Goal: Communication & Community: Answer question/provide support

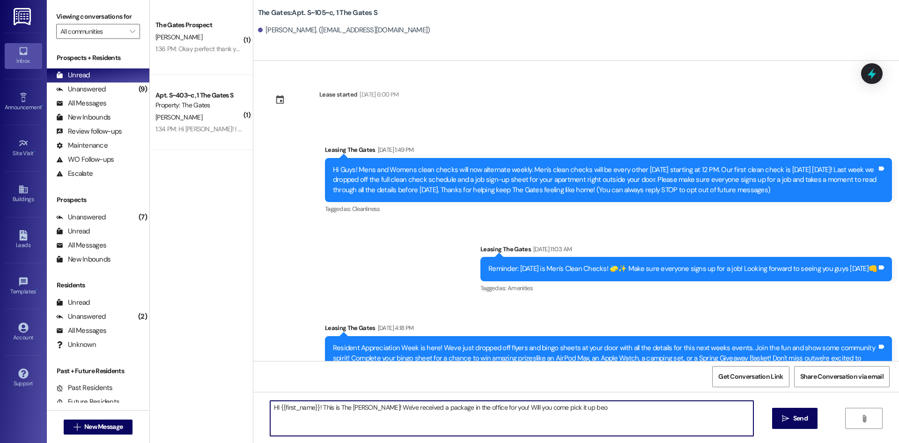
scroll to position [3279, 0]
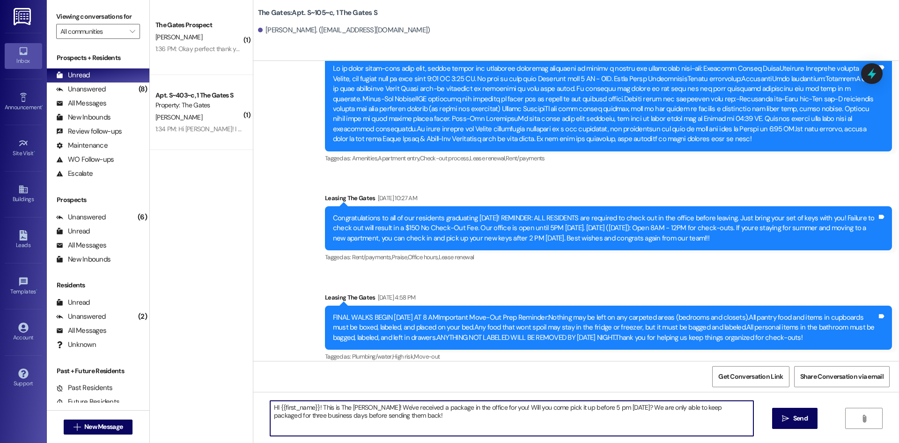
type textarea "HI {{first_name}}! This is The [PERSON_NAME]! We've received a package in the o…"
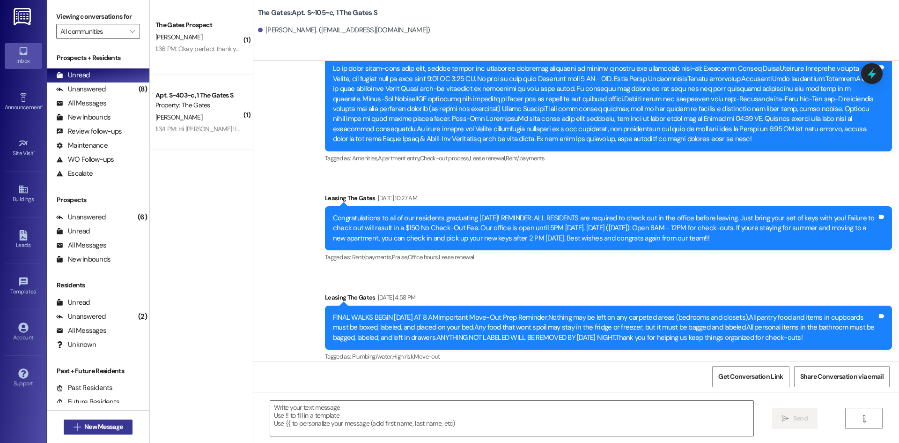
drag, startPoint x: 280, startPoint y: 23, endPoint x: 120, endPoint y: 422, distance: 430.1
click at [120, 422] on span "New Message" at bounding box center [103, 427] width 42 height 10
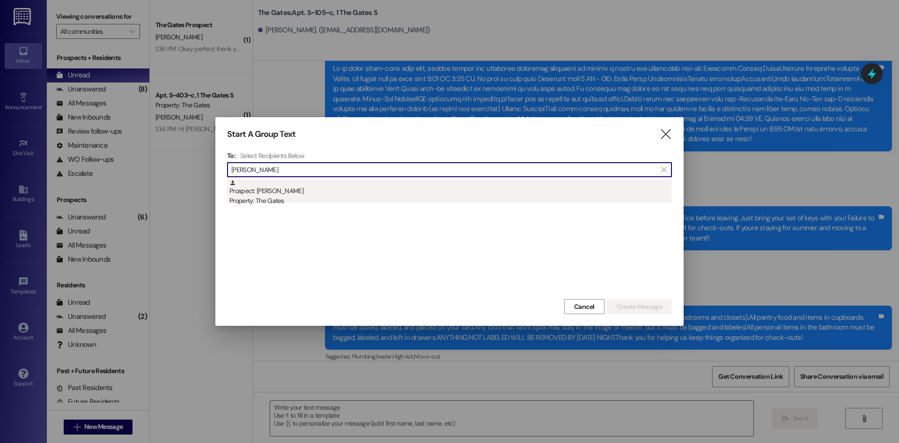
type input "[PERSON_NAME]"
click at [259, 200] on div "Property: The Gates" at bounding box center [450, 201] width 443 height 10
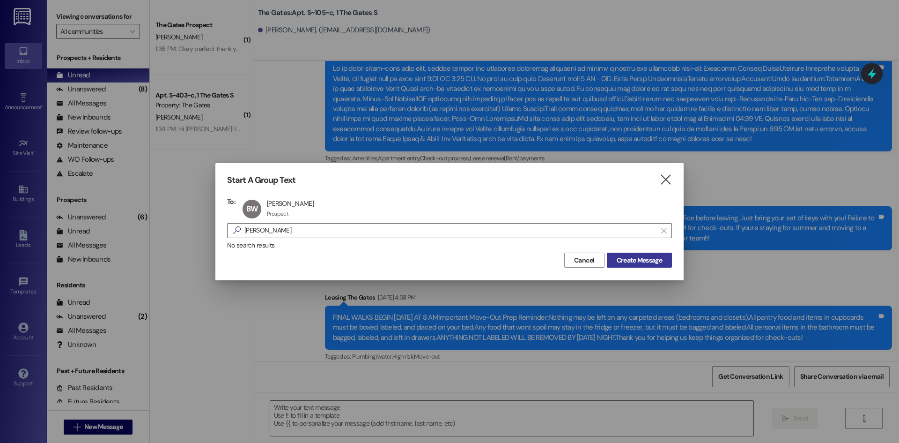
click at [630, 266] on button "Create Message" at bounding box center [639, 259] width 65 height 15
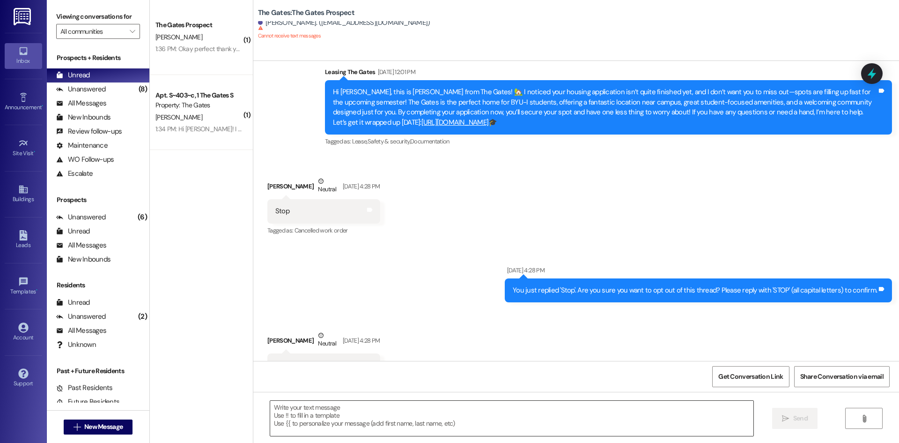
scroll to position [1887, 0]
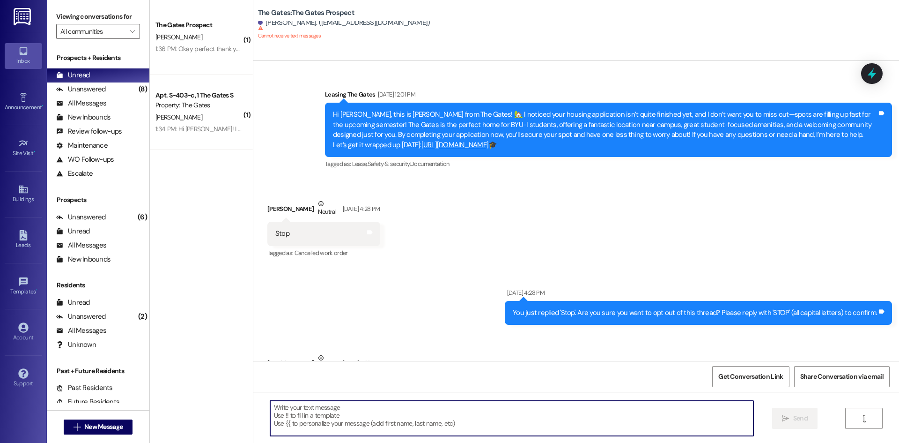
click at [288, 415] on textarea at bounding box center [511, 417] width 483 height 35
paste textarea "HI {{first_name}}! This is The [PERSON_NAME]! We've received a package in the o…"
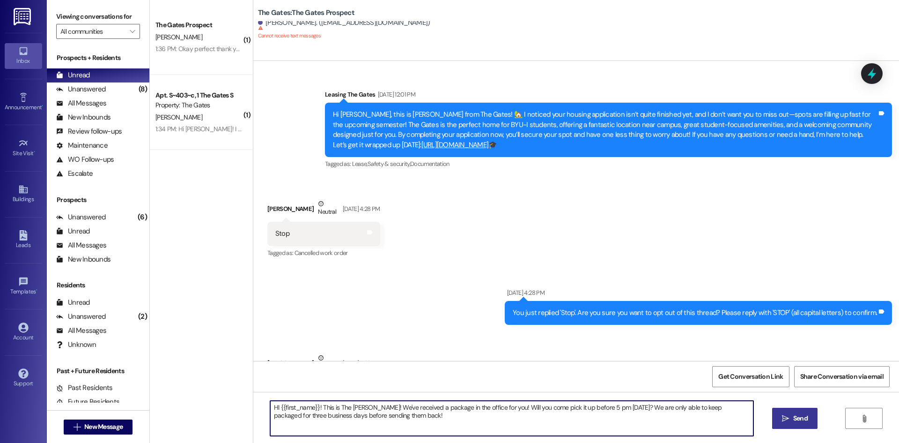
type textarea "HI {{first_name}}! This is The [PERSON_NAME]! We've received a package in the o…"
click at [799, 412] on button " Send" at bounding box center [794, 417] width 45 height 21
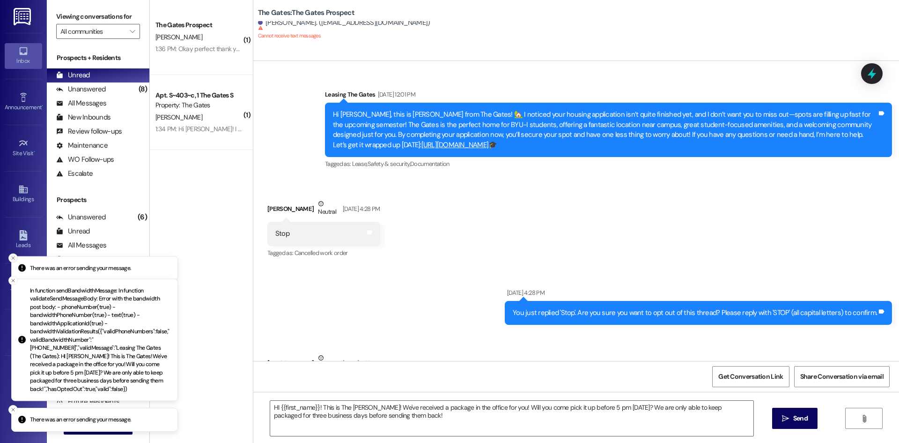
click at [12, 259] on line "Close toast" at bounding box center [13, 257] width 3 height 3
click at [14, 283] on icon "Close toast" at bounding box center [13, 280] width 6 height 6
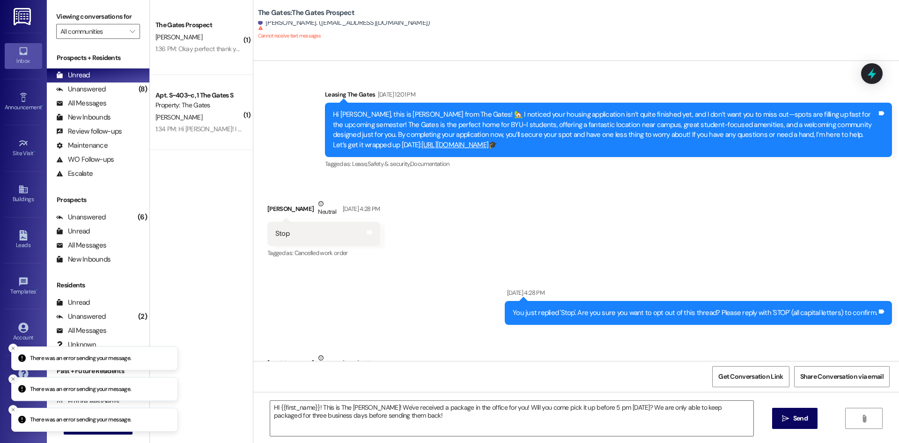
click at [15, 378] on icon "Close toast" at bounding box center [13, 379] width 6 height 6
click at [11, 381] on icon "Close toast" at bounding box center [13, 379] width 6 height 6
click at [10, 407] on button "Close toast" at bounding box center [12, 409] width 9 height 9
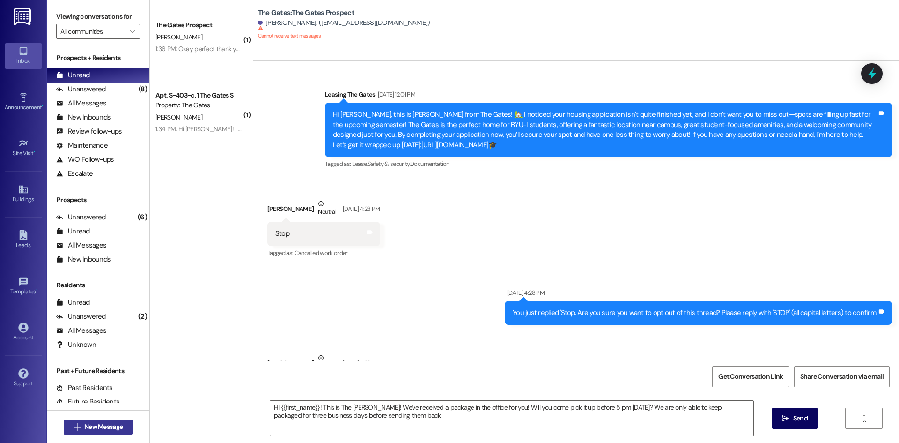
click at [82, 429] on span "New Message" at bounding box center [103, 427] width 42 height 10
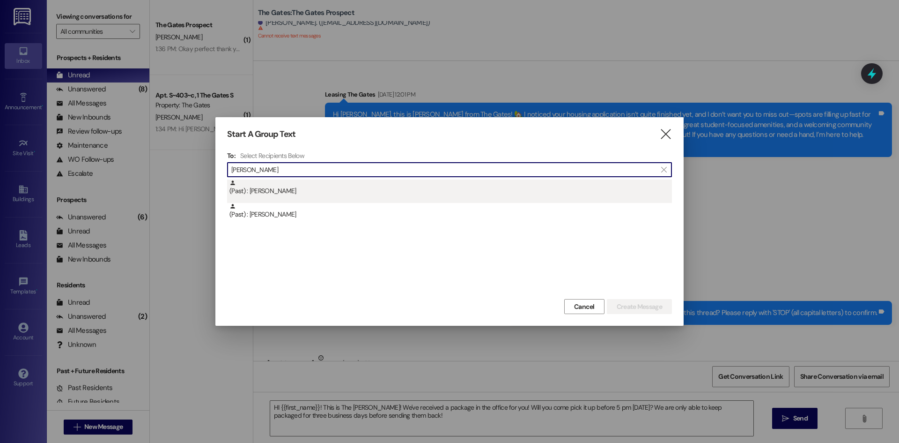
type input "[PERSON_NAME]"
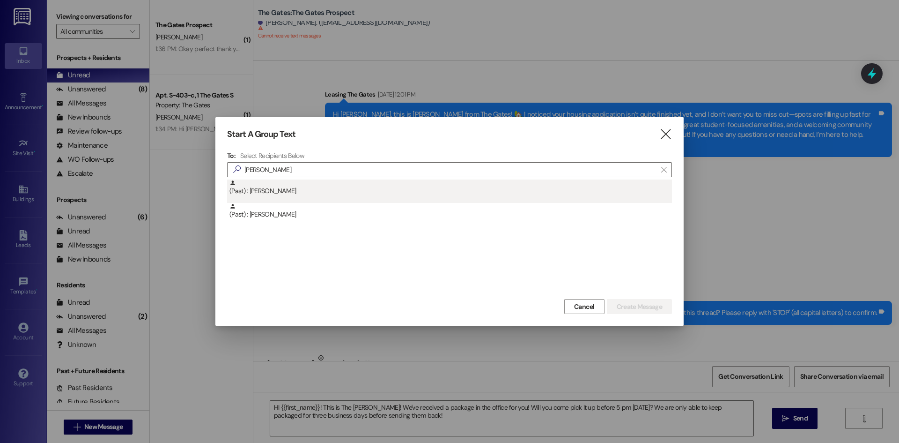
click at [279, 186] on div "(Past) : [PERSON_NAME]" at bounding box center [450, 187] width 443 height 16
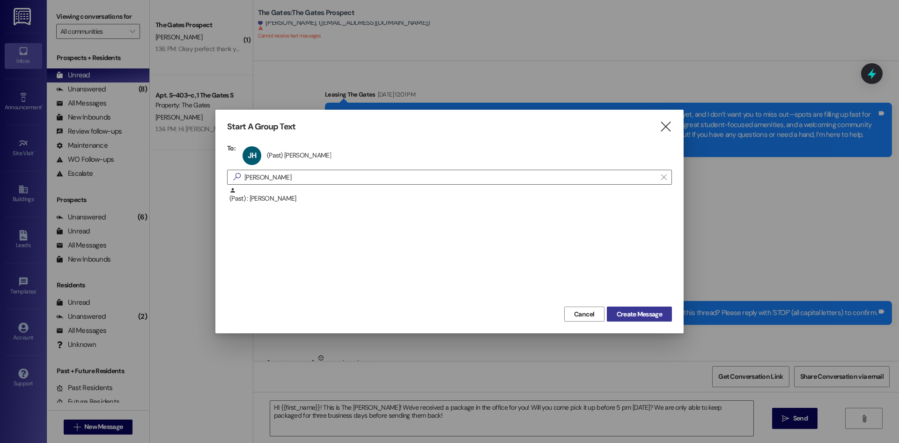
click at [640, 315] on span "Create Message" at bounding box center [639, 314] width 45 height 10
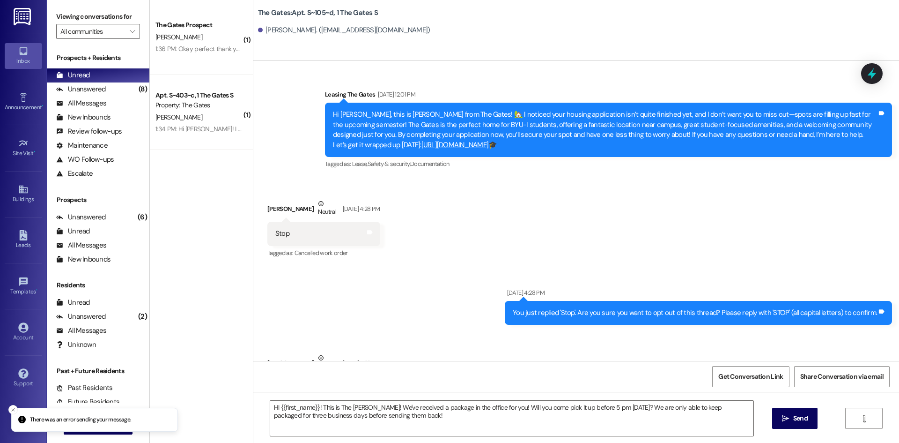
scroll to position [214, 0]
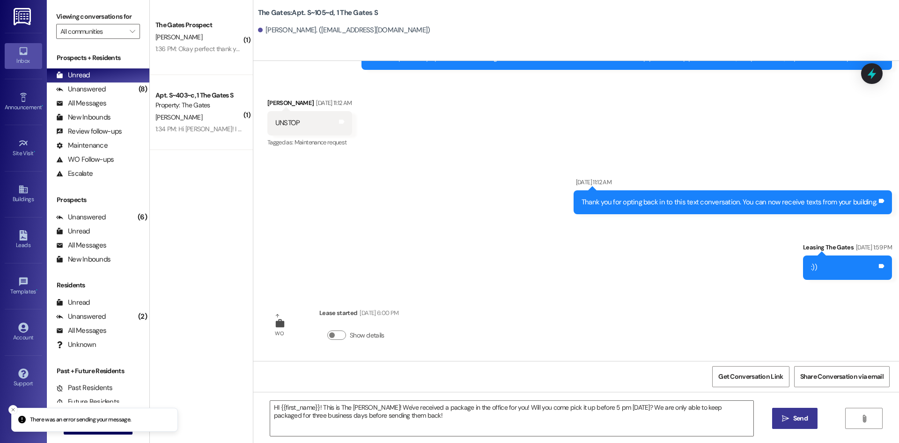
click at [785, 421] on icon "" at bounding box center [785, 417] width 7 height 7
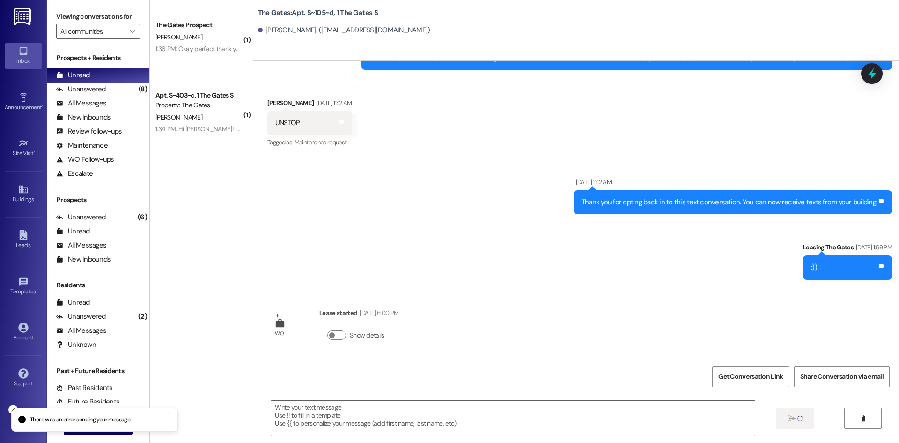
scroll to position [289, 0]
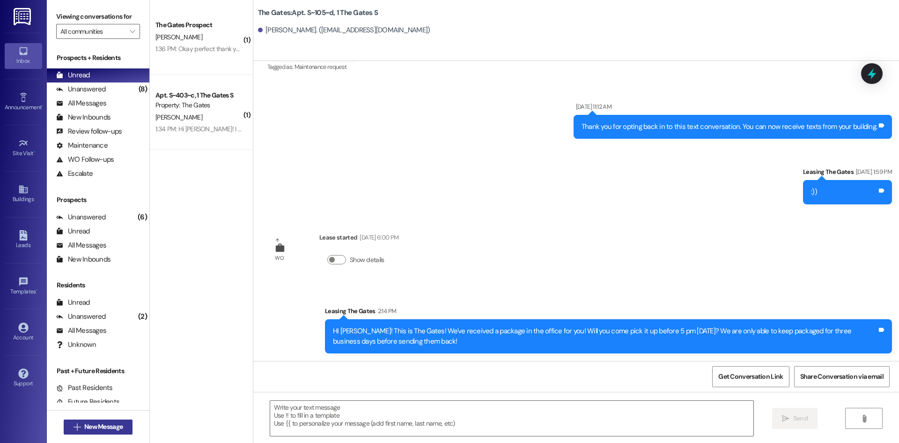
click at [114, 424] on span "New Message" at bounding box center [103, 427] width 38 height 10
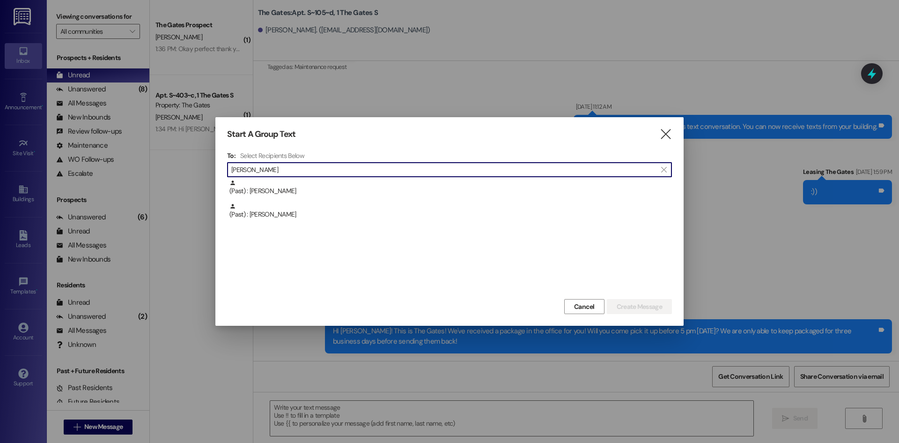
type input "[PERSON_NAME]"
drag, startPoint x: 264, startPoint y: 170, endPoint x: 121, endPoint y: 157, distance: 142.9
click at [121, 157] on div "Start A Group Text  To: Select Recipients Below  [PERSON_NAME] L  (Past) : […" at bounding box center [449, 221] width 899 height 443
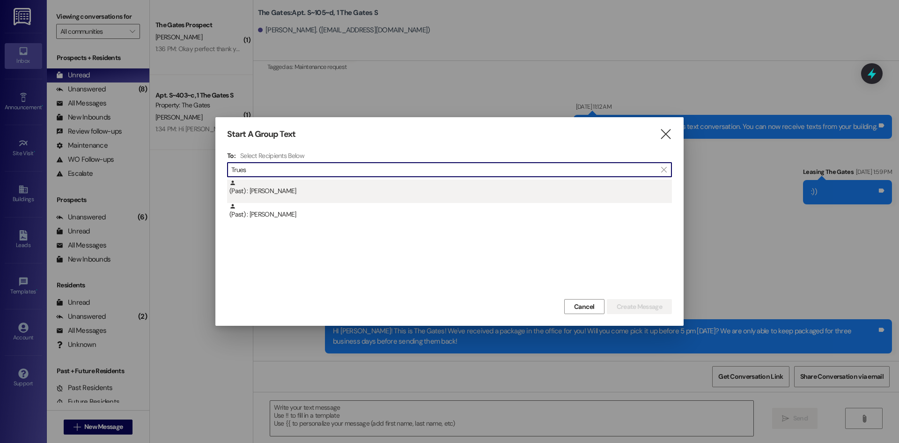
type input "Trues"
click at [275, 196] on div "(Past) : [PERSON_NAME]" at bounding box center [449, 190] width 445 height 23
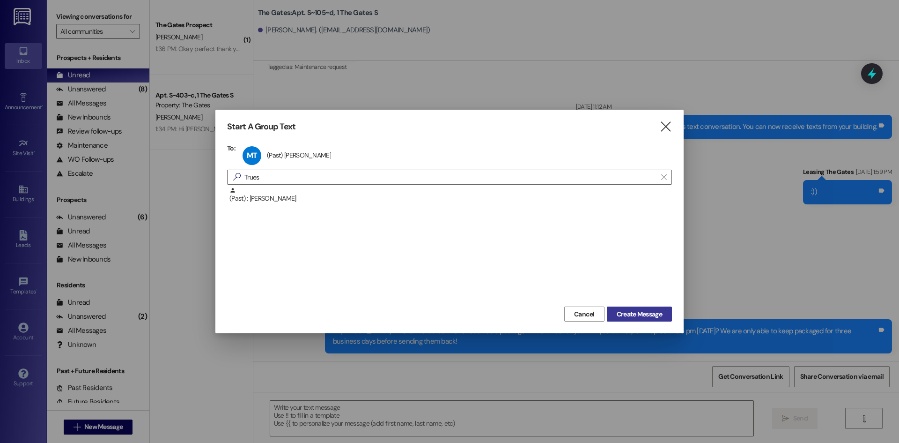
click at [650, 310] on span "Create Message" at bounding box center [639, 314] width 45 height 10
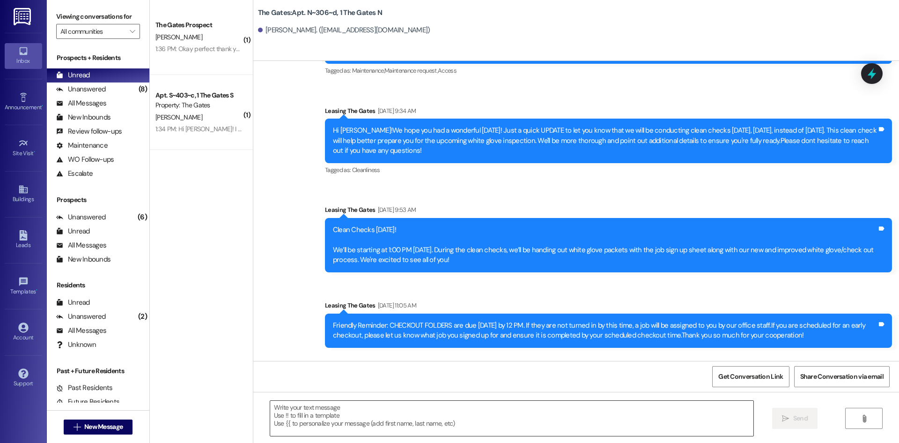
click at [289, 409] on textarea at bounding box center [511, 417] width 483 height 35
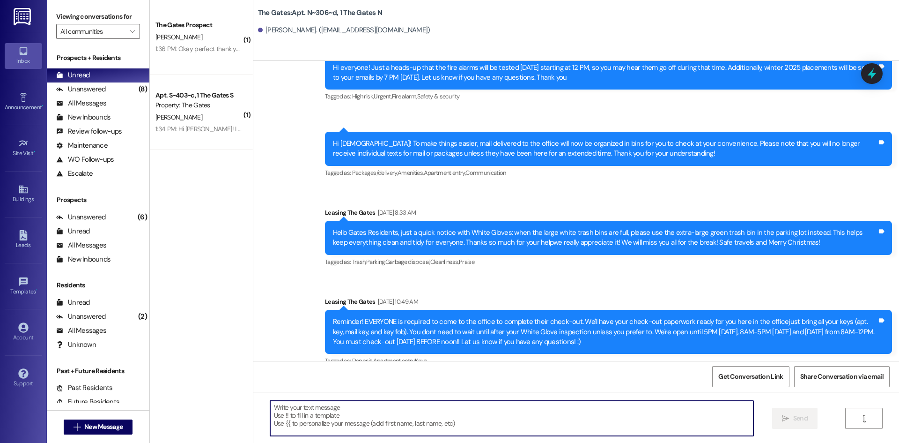
scroll to position [7515, 0]
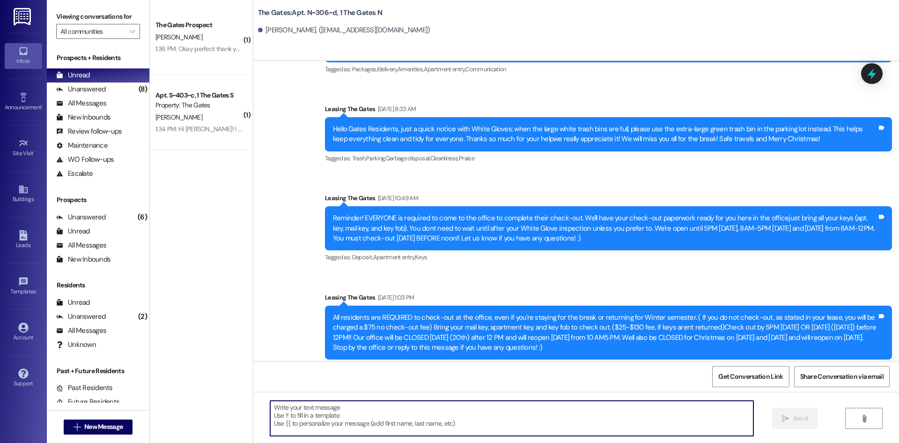
paste textarea "HI {{first_name}}! This is The [PERSON_NAME]! We've received a package in the o…"
type textarea "HI {{first_name}}! This is The [PERSON_NAME]! We've received a package in the o…"
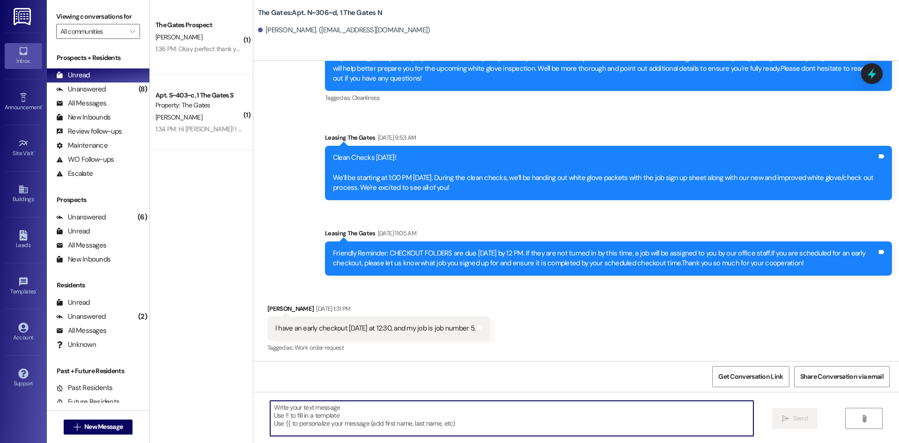
scroll to position [6987, 0]
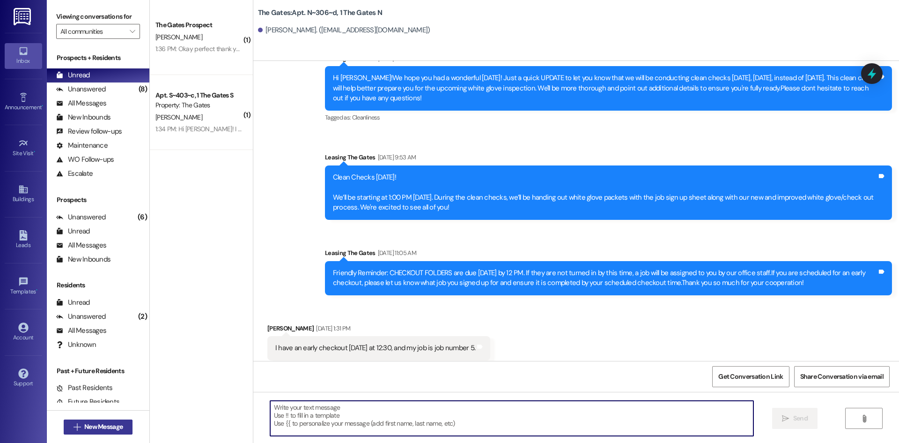
click at [84, 427] on span "New Message" at bounding box center [103, 427] width 38 height 10
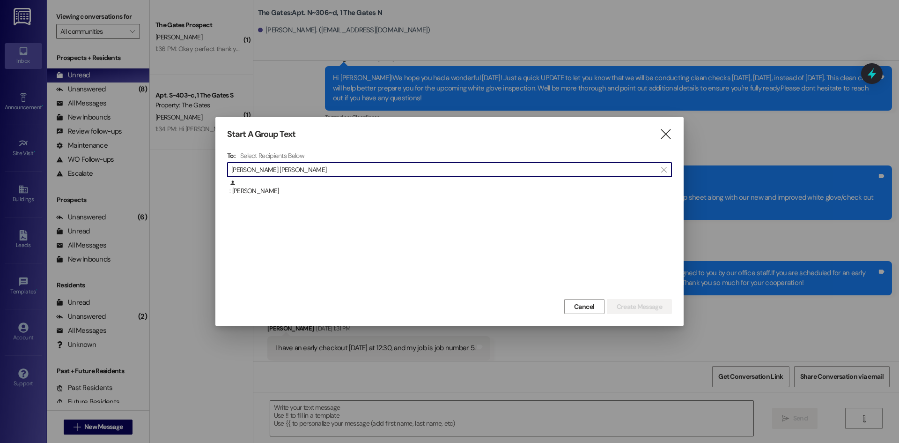
type input "[PERSON_NAME] [PERSON_NAME]"
click at [254, 186] on div ": [PERSON_NAME]" at bounding box center [450, 187] width 443 height 16
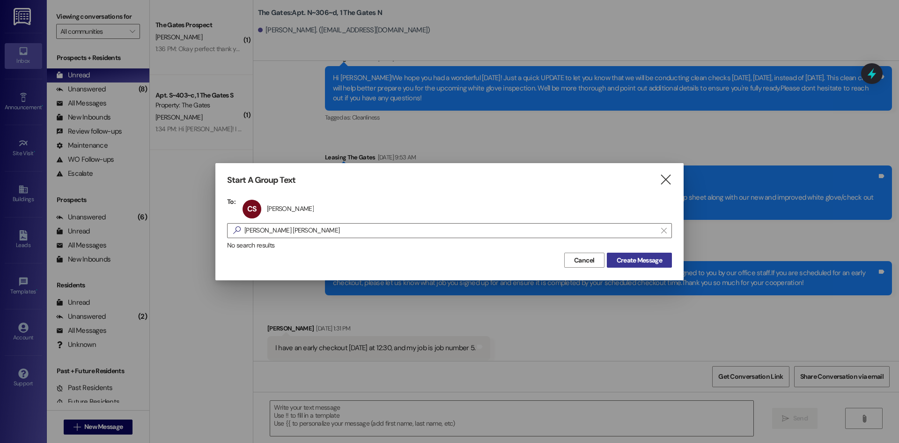
click at [640, 259] on span "Create Message" at bounding box center [639, 260] width 45 height 10
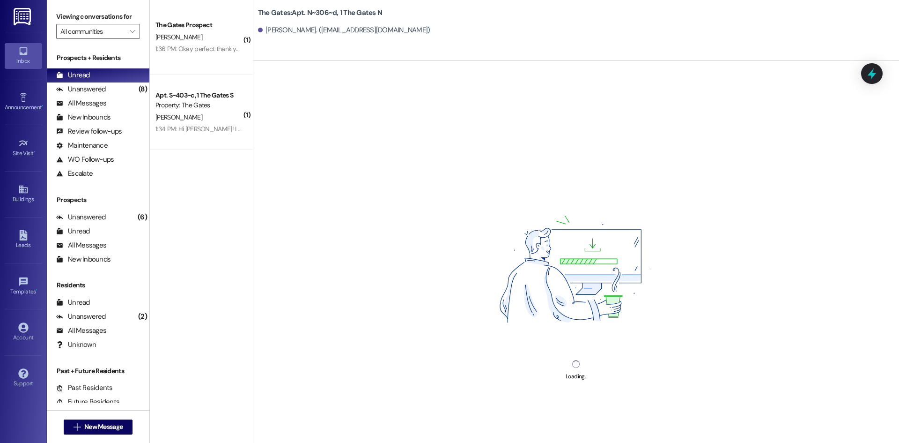
click at [288, 424] on div "Loading..." at bounding box center [576, 282] width 646 height 443
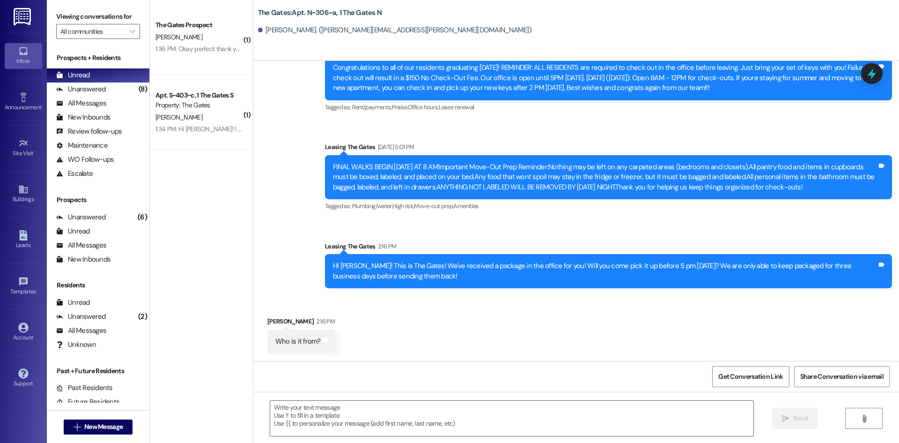
scroll to position [51181, 0]
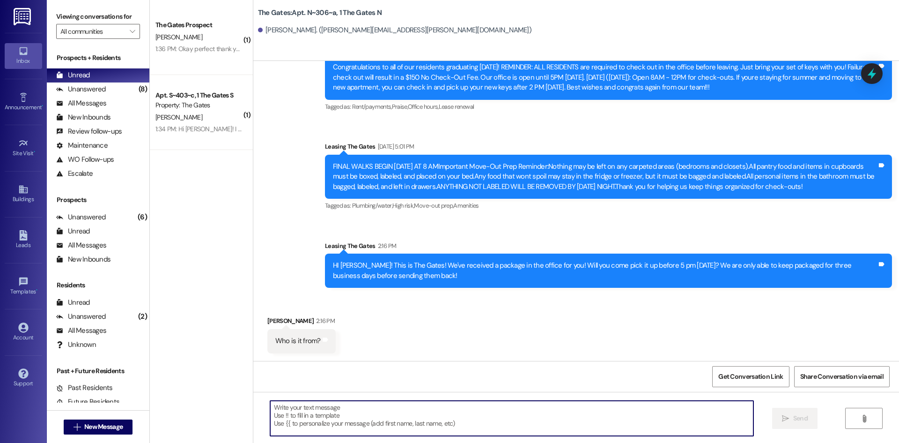
click at [281, 407] on textarea at bounding box center [511, 417] width 483 height 35
type textarea "Crate And Barrell"
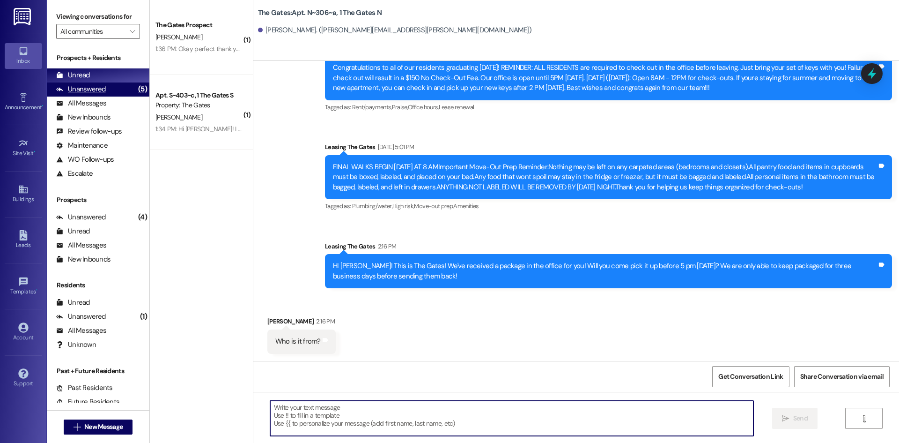
click at [105, 94] on div "Unanswered (5)" at bounding box center [98, 89] width 103 height 14
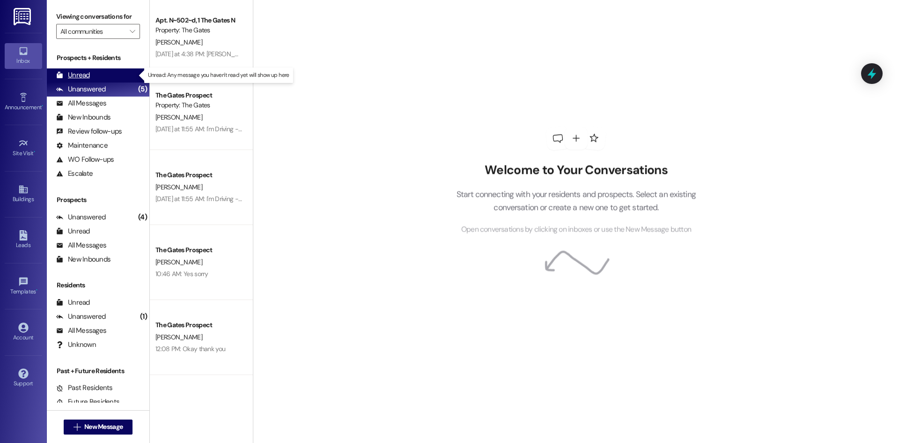
click at [87, 75] on div "Unread" at bounding box center [73, 75] width 34 height 10
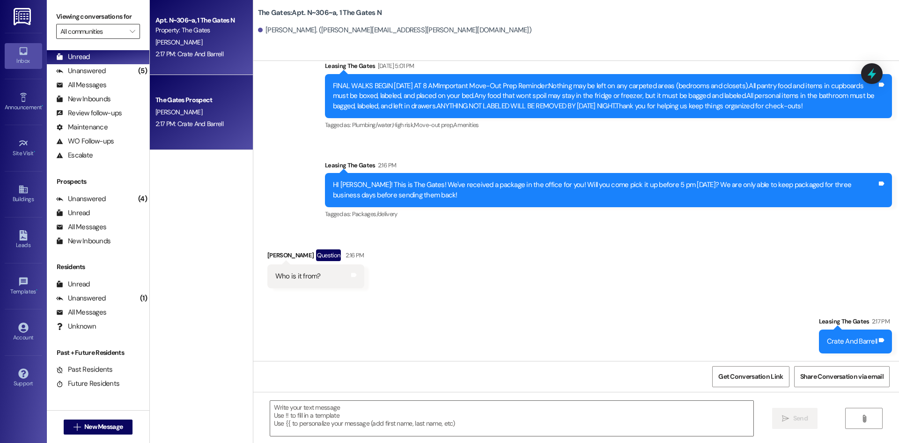
scroll to position [21, 0]
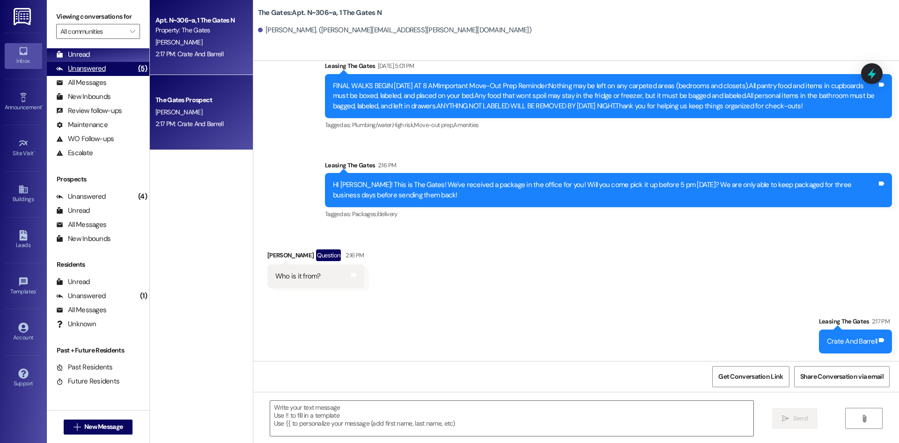
click at [94, 67] on div "Unanswered" at bounding box center [81, 69] width 50 height 10
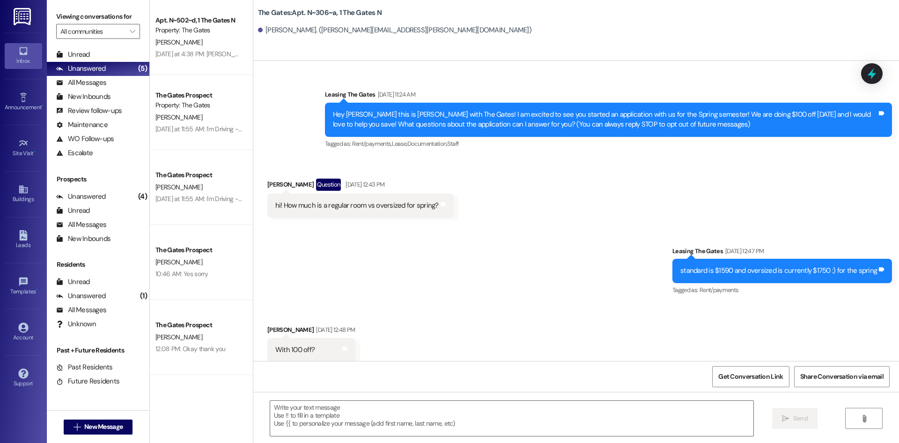
scroll to position [51196, 0]
